Goal: Transaction & Acquisition: Purchase product/service

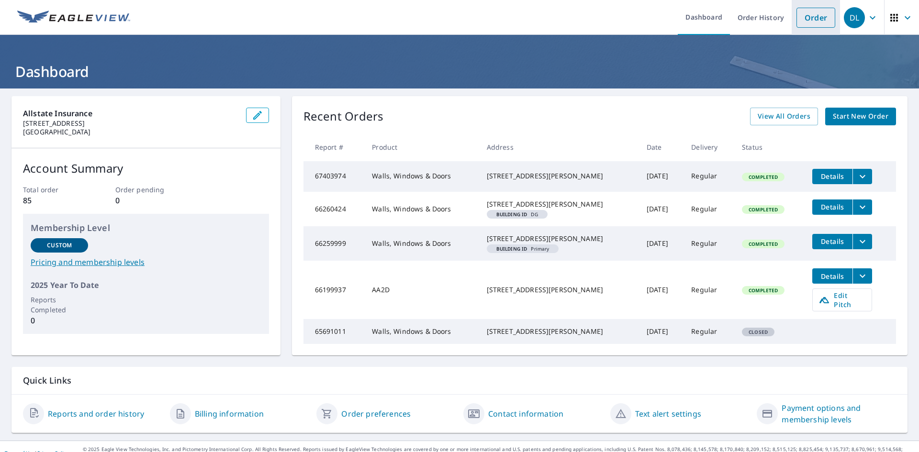
click at [813, 21] on link "Order" at bounding box center [815, 18] width 39 height 20
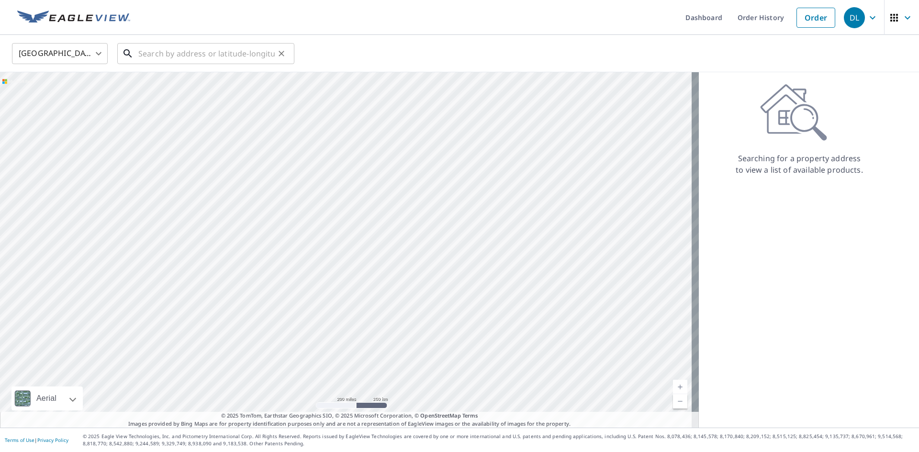
click at [216, 55] on input "text" at bounding box center [206, 53] width 136 height 27
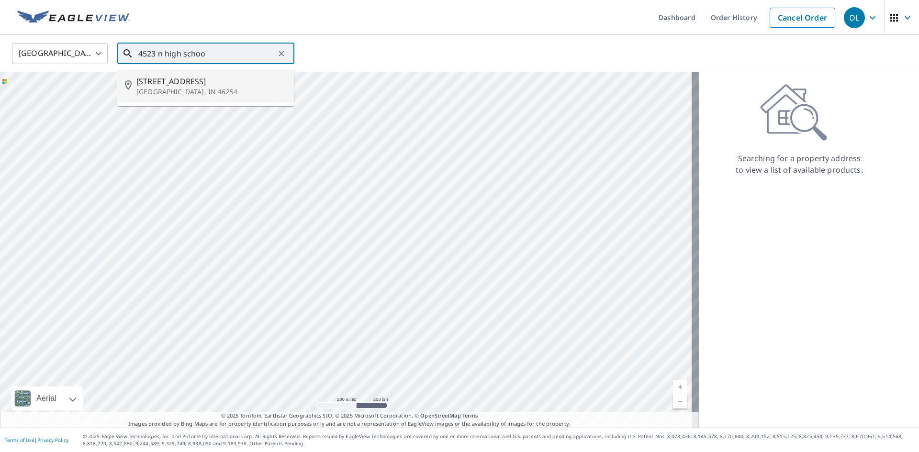
click at [164, 86] on span "[STREET_ADDRESS]" at bounding box center [211, 81] width 150 height 11
type input "[STREET_ADDRESS]"
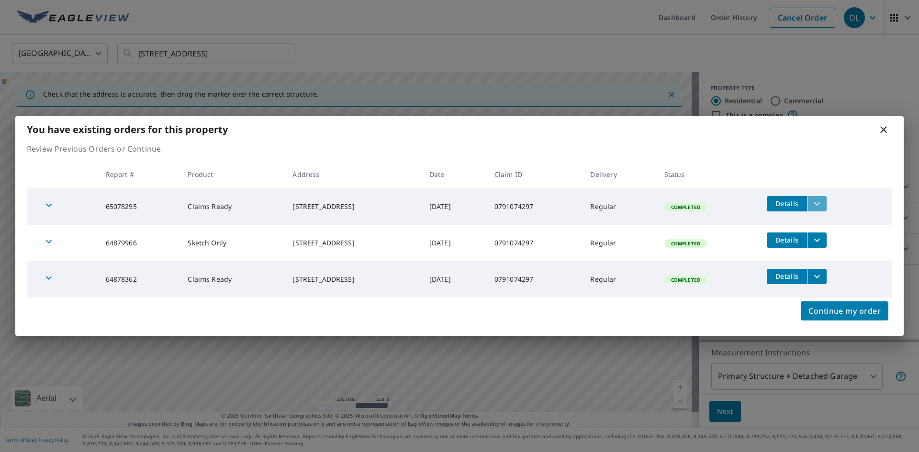
click at [823, 206] on icon "filesDropdownBtn-65078295" at bounding box center [816, 203] width 11 height 11
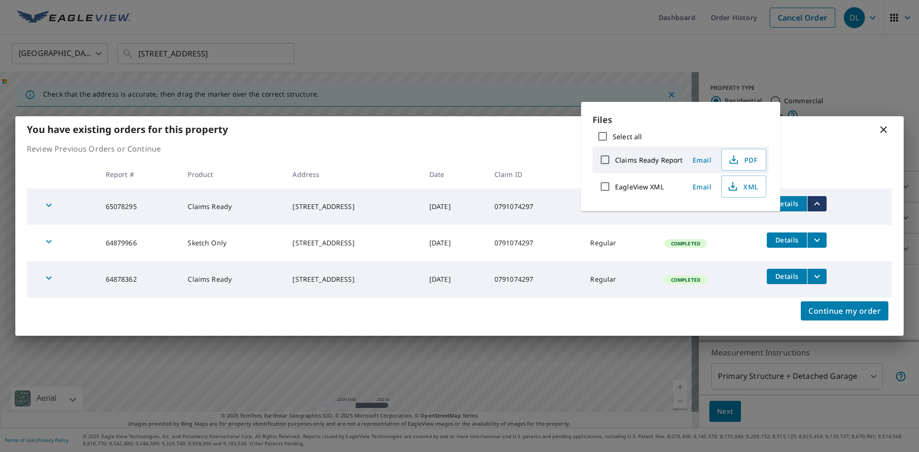
click at [607, 161] on input "Claims Ready Report" at bounding box center [605, 160] width 20 height 20
checkbox input "true"
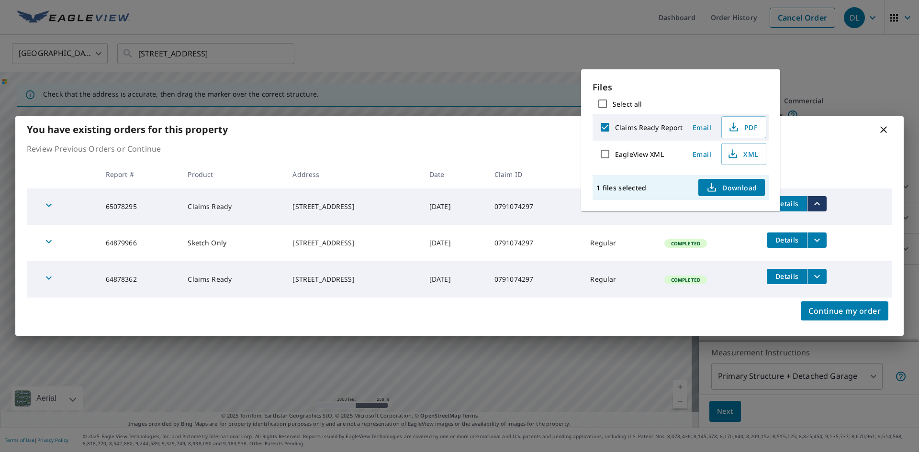
click at [726, 187] on span "Download" at bounding box center [731, 187] width 51 height 11
click at [861, 312] on span "Continue my order" at bounding box center [844, 310] width 72 height 13
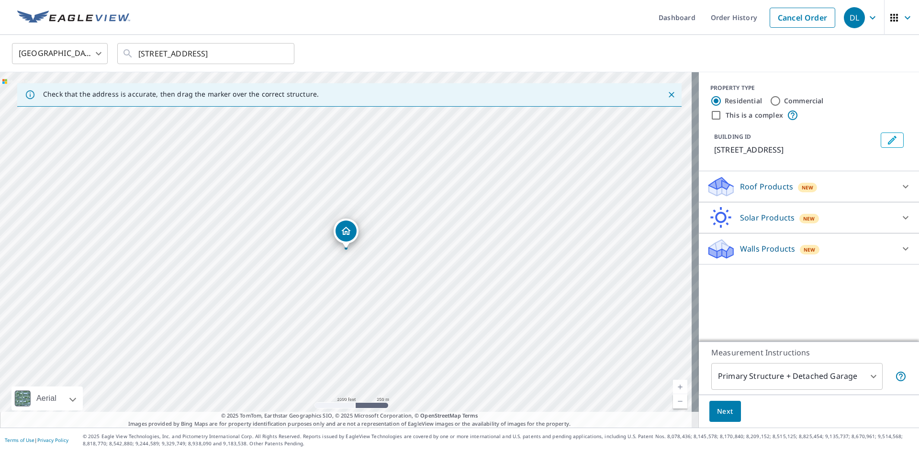
click at [804, 254] on span "New" at bounding box center [810, 250] width 12 height 8
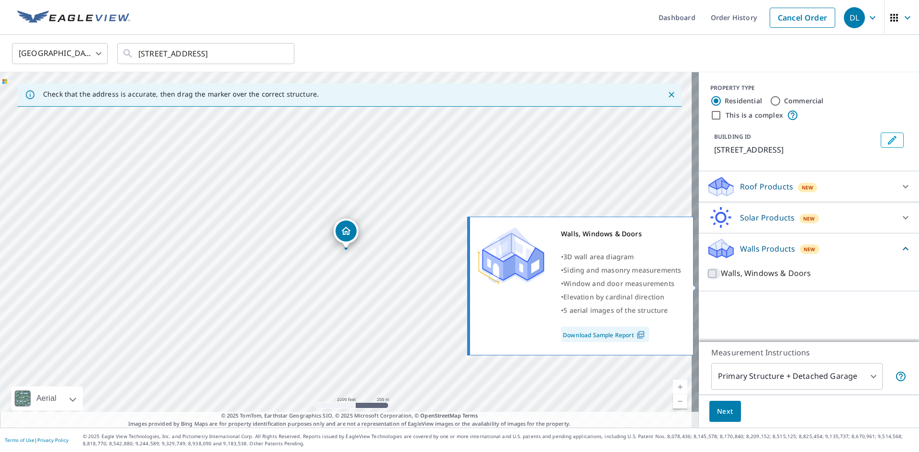
click at [708, 280] on input "Walls, Windows & Doors" at bounding box center [713, 273] width 14 height 11
checkbox input "true"
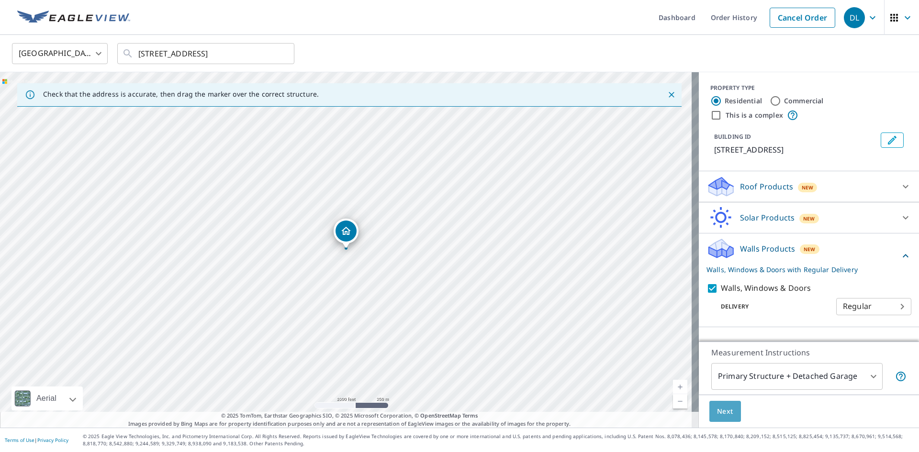
click at [717, 412] on span "Next" at bounding box center [725, 412] width 16 height 12
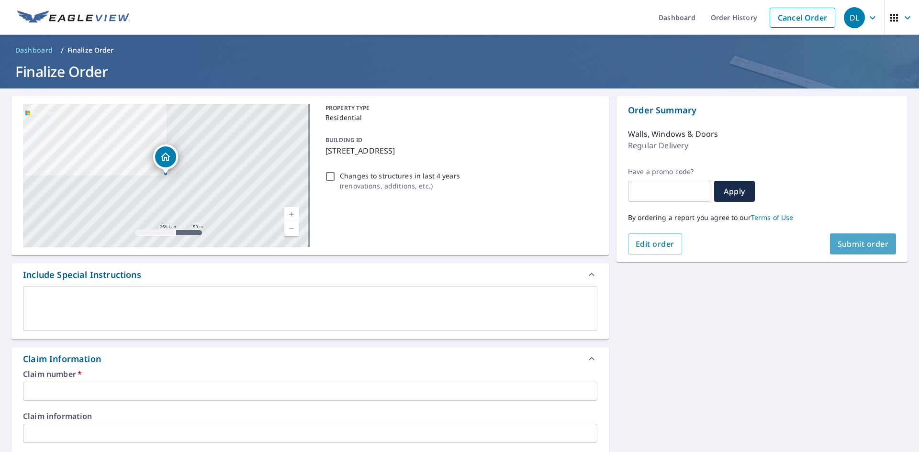
click at [862, 246] on span "Submit order" at bounding box center [863, 244] width 51 height 11
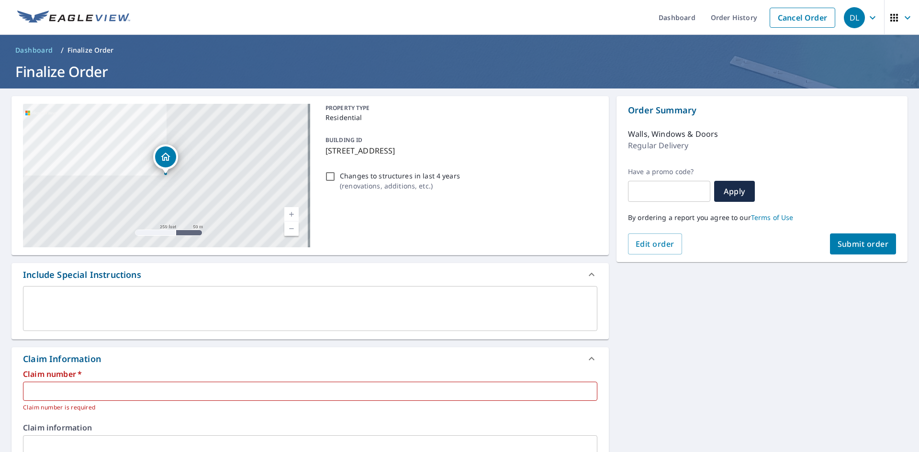
click at [163, 391] on input "text" at bounding box center [310, 391] width 574 height 19
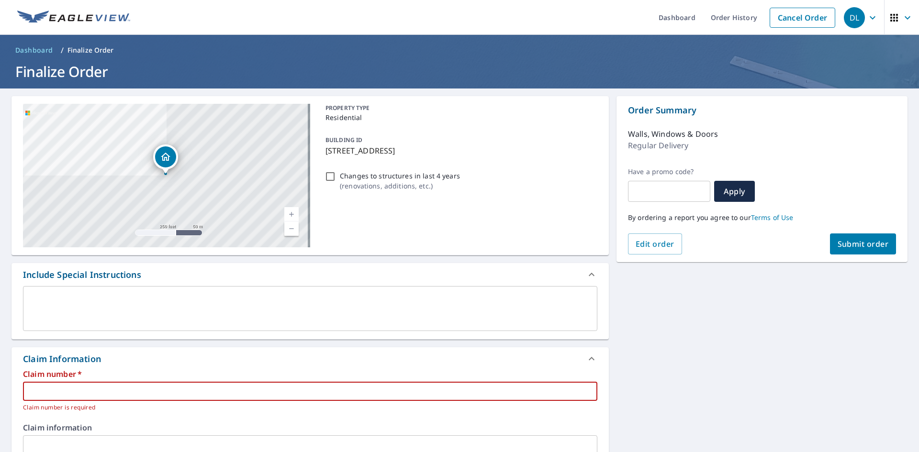
drag, startPoint x: 80, startPoint y: 391, endPoint x: 79, endPoint y: 380, distance: 10.6
click at [80, 391] on input "text" at bounding box center [310, 391] width 574 height 19
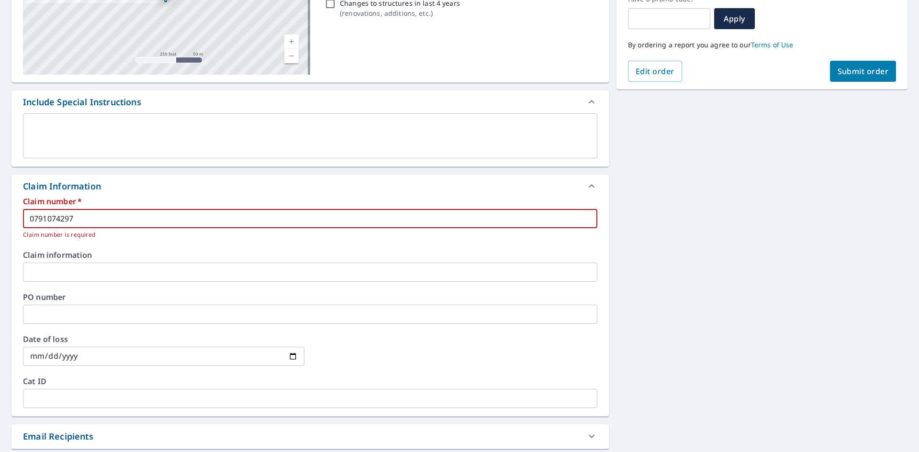
scroll to position [101, 0]
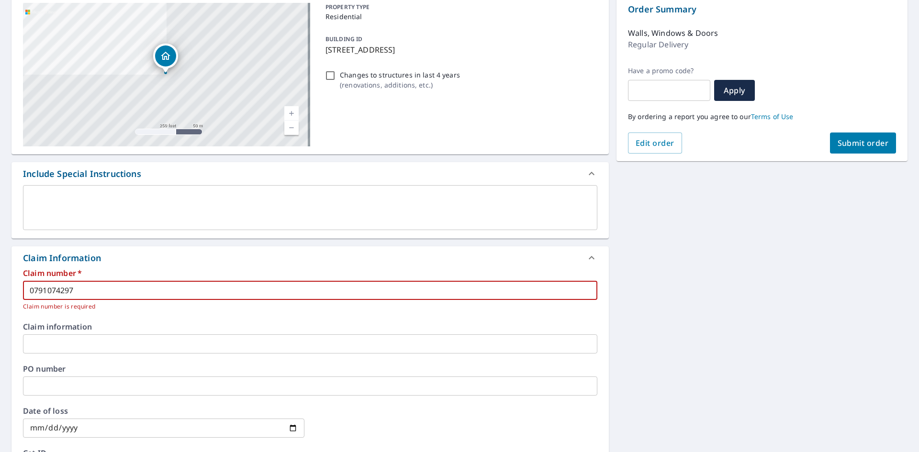
type input "0791074297"
click at [850, 146] on span "Submit order" at bounding box center [863, 143] width 51 height 11
